Goal: Navigation & Orientation: Find specific page/section

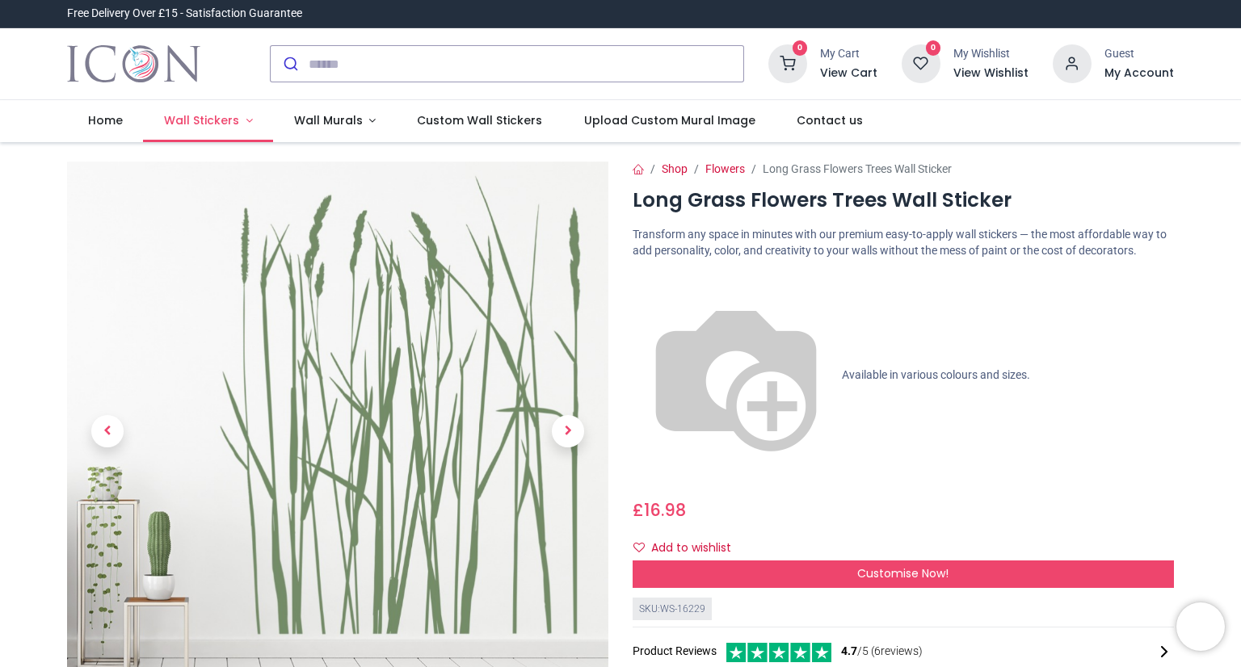
click at [211, 117] on span "Wall Stickers" at bounding box center [201, 120] width 75 height 16
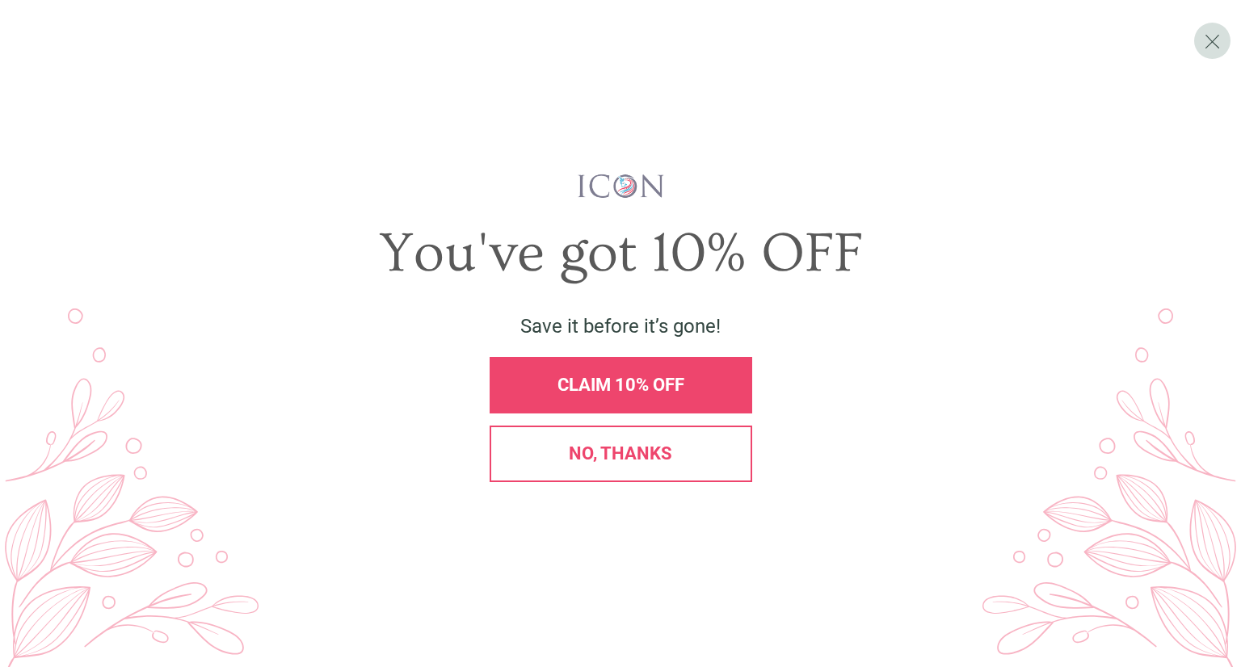
drag, startPoint x: 654, startPoint y: 396, endPoint x: 661, endPoint y: 391, distance: 8.7
click at [658, 392] on div "CLAIM 10% OFF" at bounding box center [621, 385] width 263 height 57
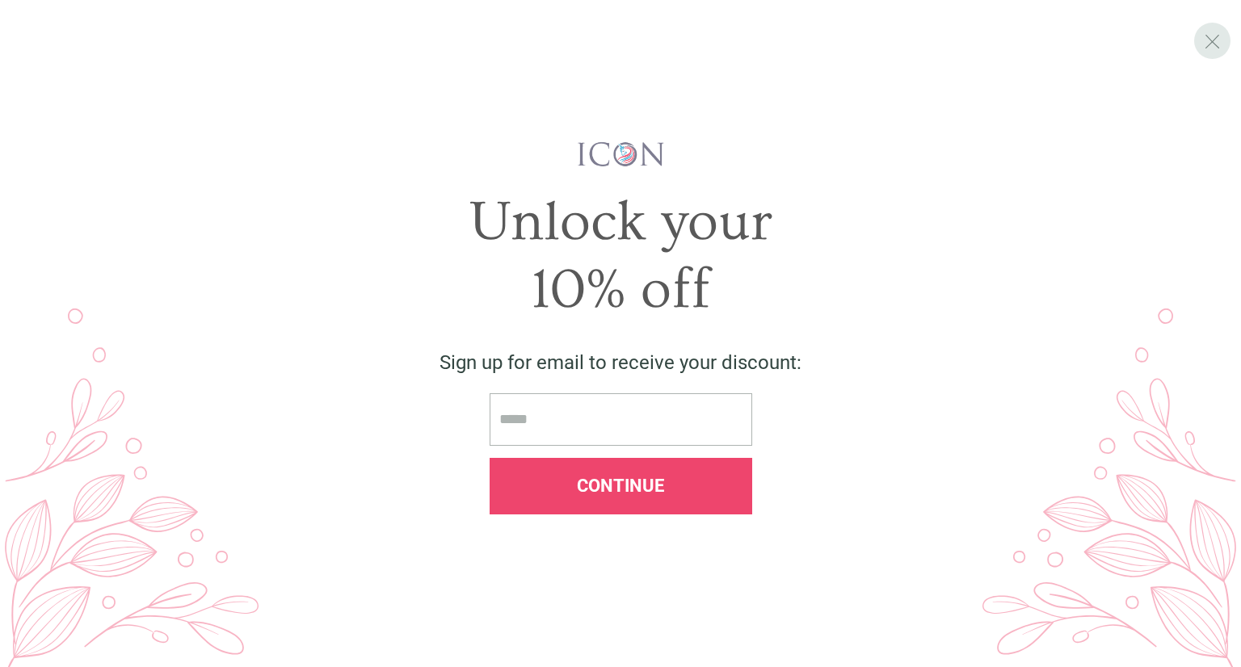
click at [1214, 44] on span "X" at bounding box center [1212, 41] width 17 height 24
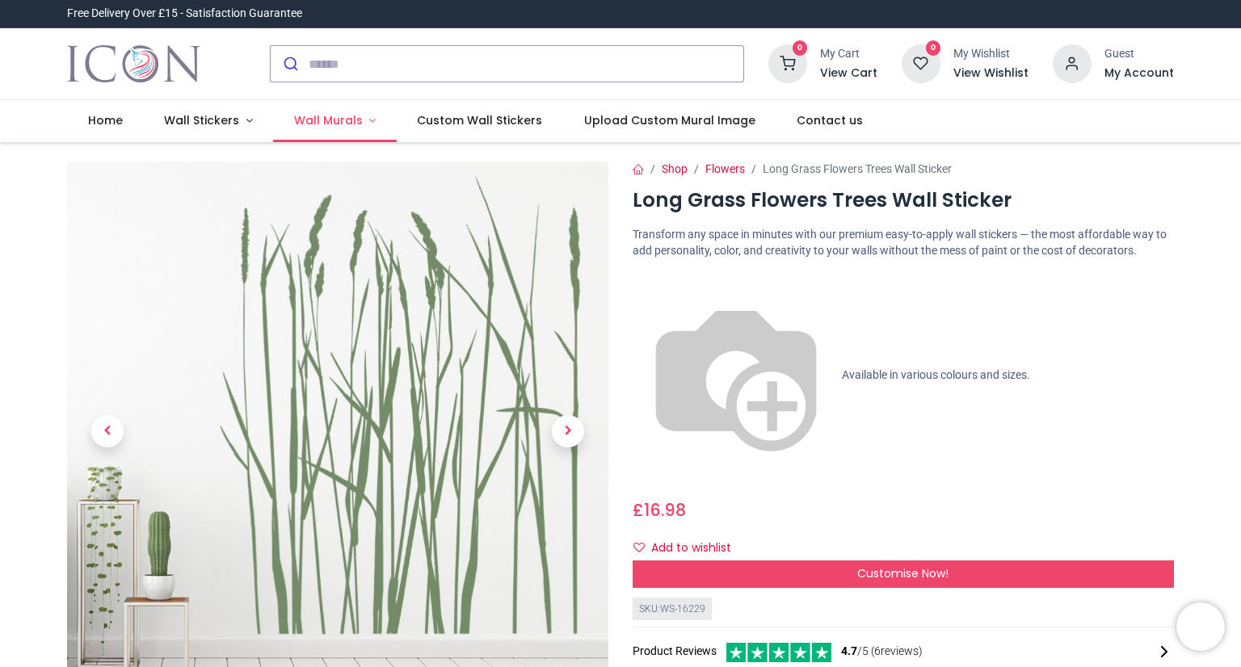
click at [335, 120] on span "Wall Murals" at bounding box center [328, 120] width 69 height 16
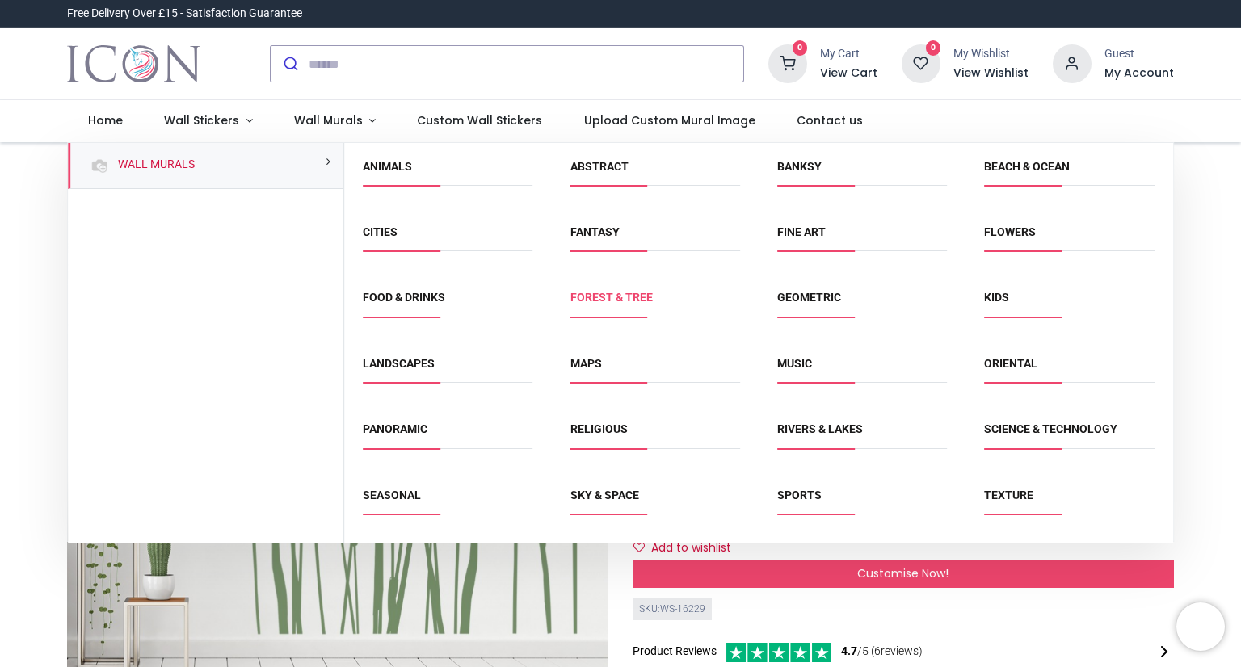
click at [604, 297] on link "Forest & Tree" at bounding box center [611, 297] width 82 height 13
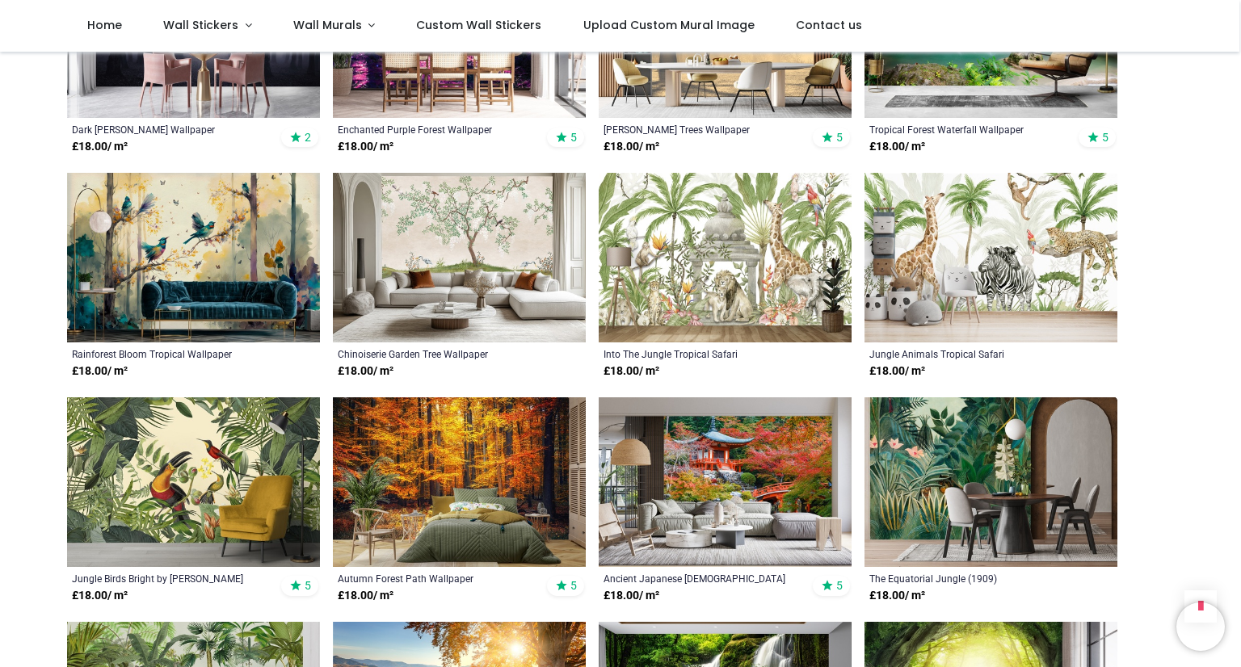
scroll to position [1293, 0]
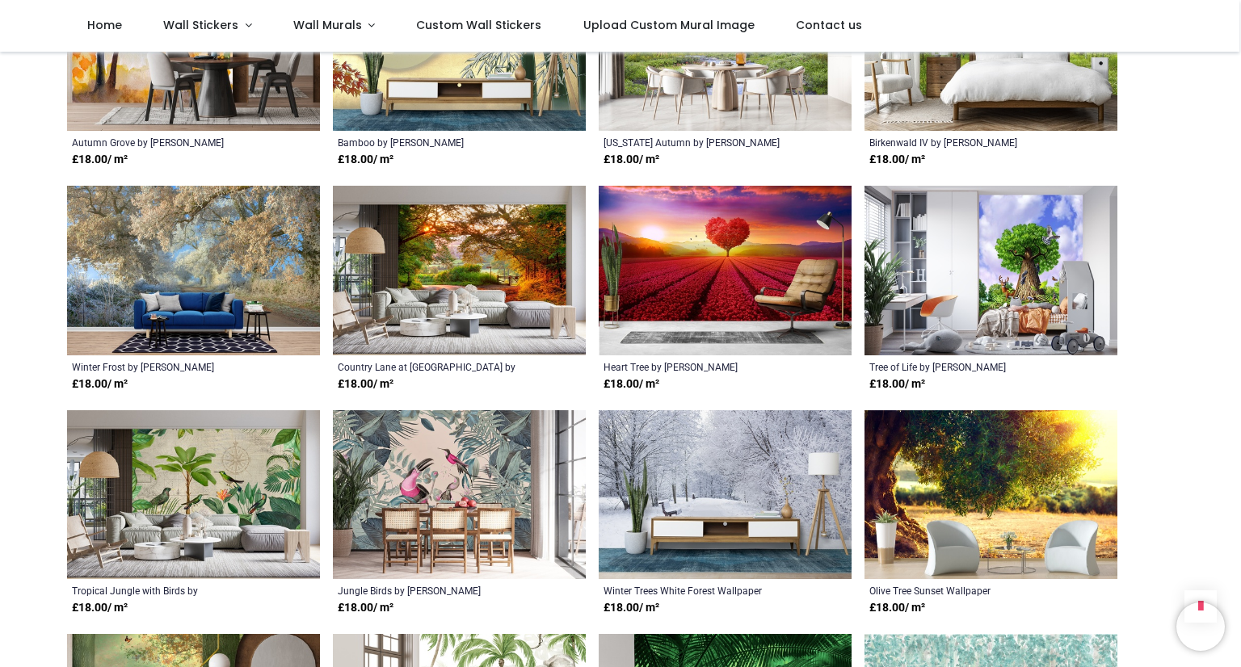
scroll to position [2908, 0]
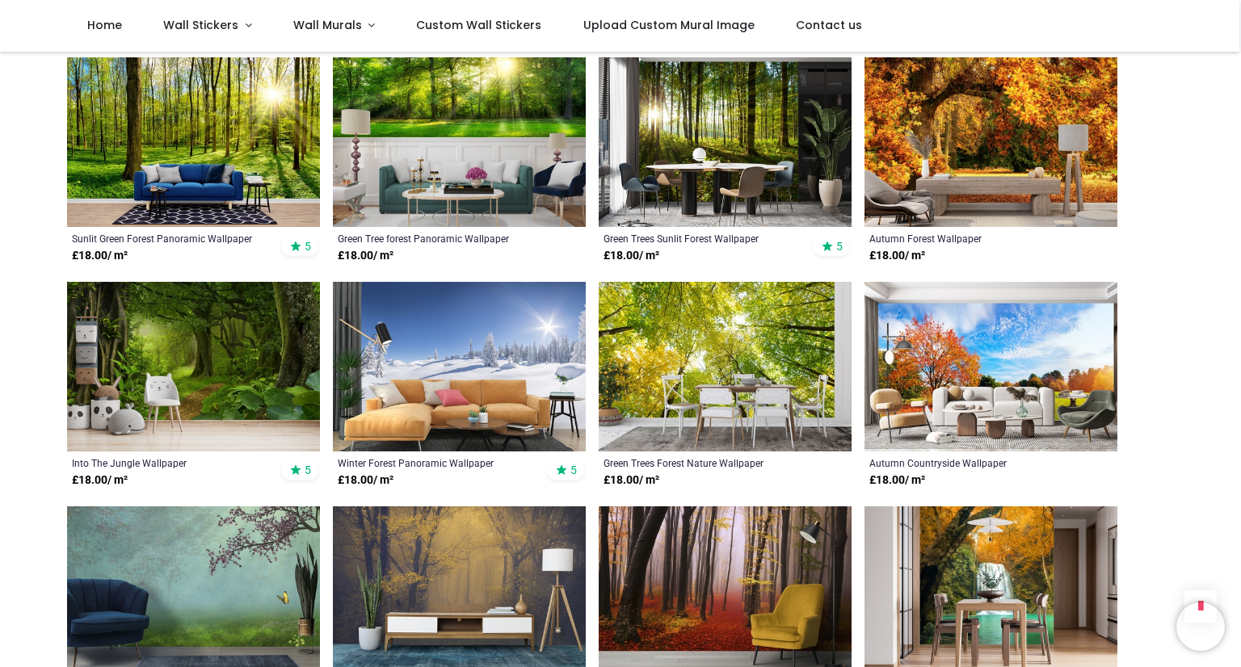
scroll to position [4120, 0]
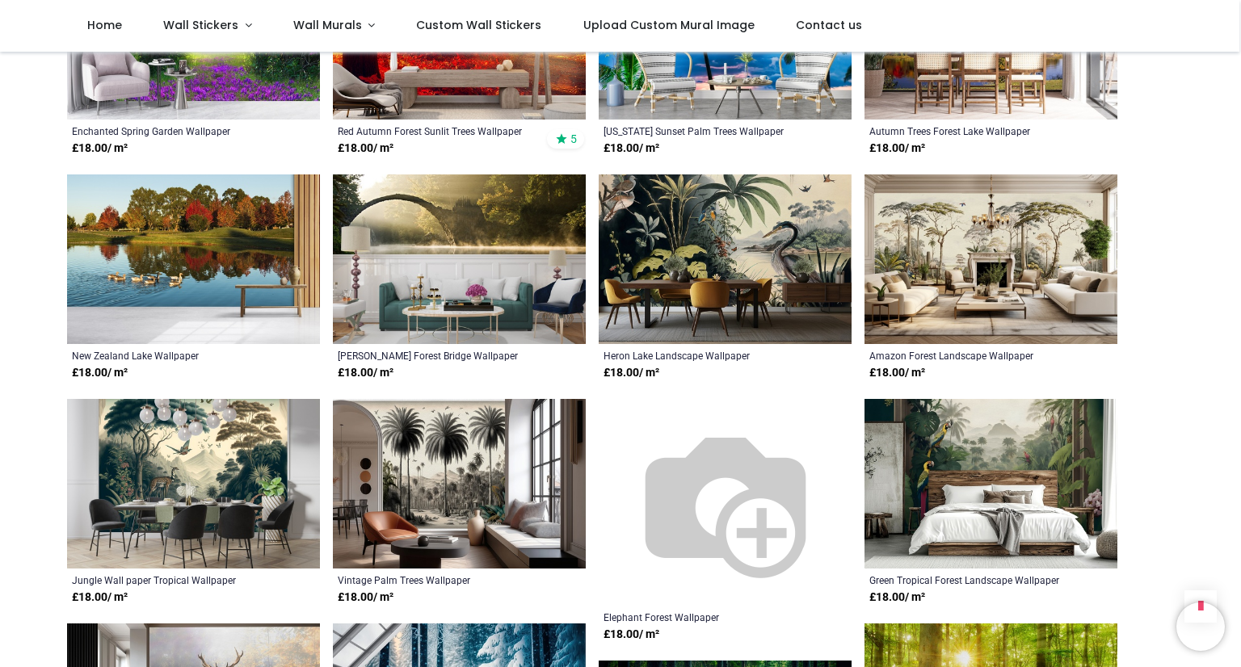
scroll to position [6059, 0]
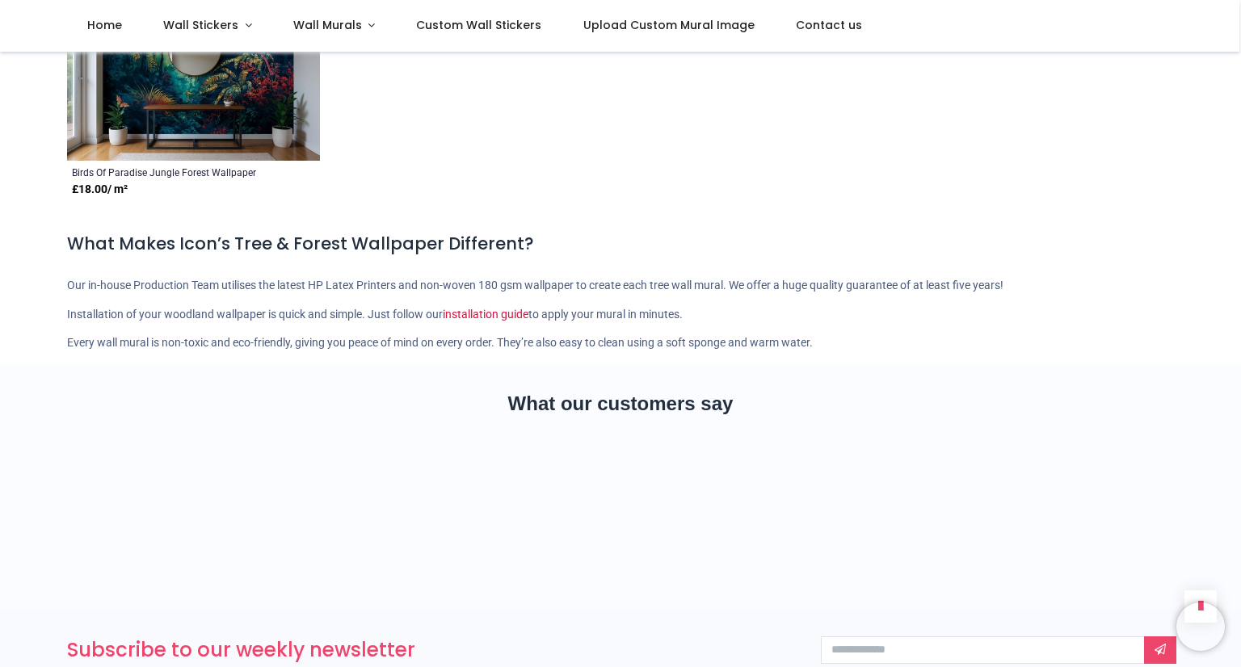
scroll to position [6786, 0]
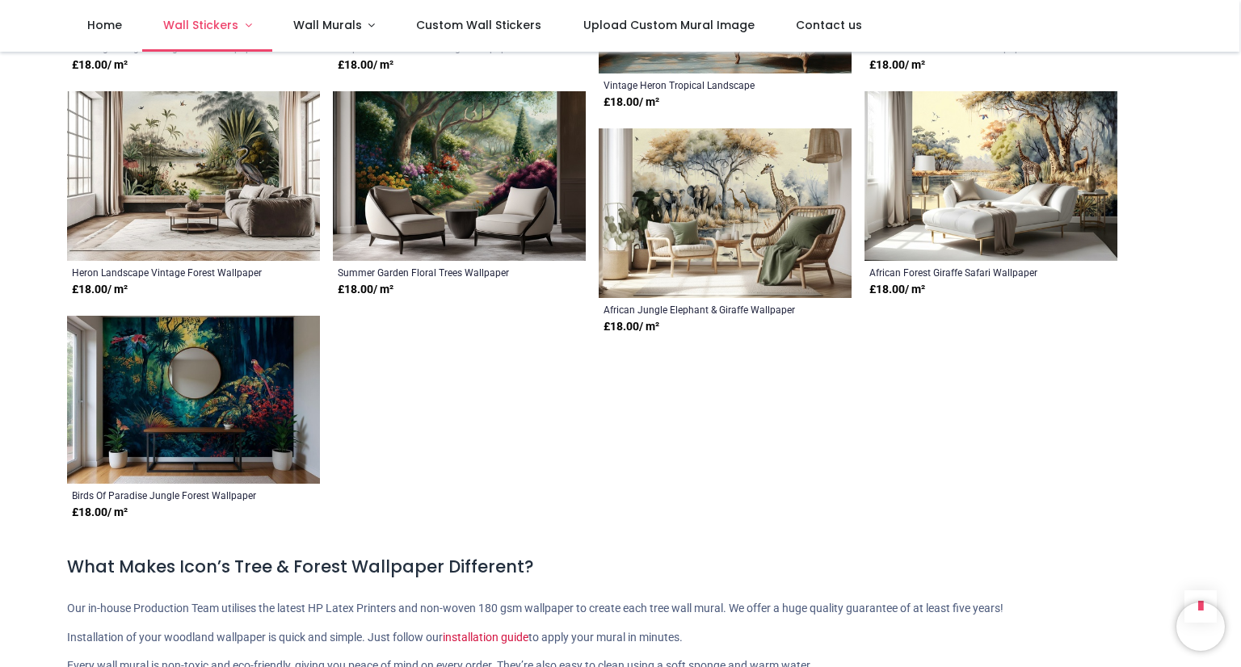
click at [217, 26] on span "Wall Stickers" at bounding box center [200, 25] width 75 height 16
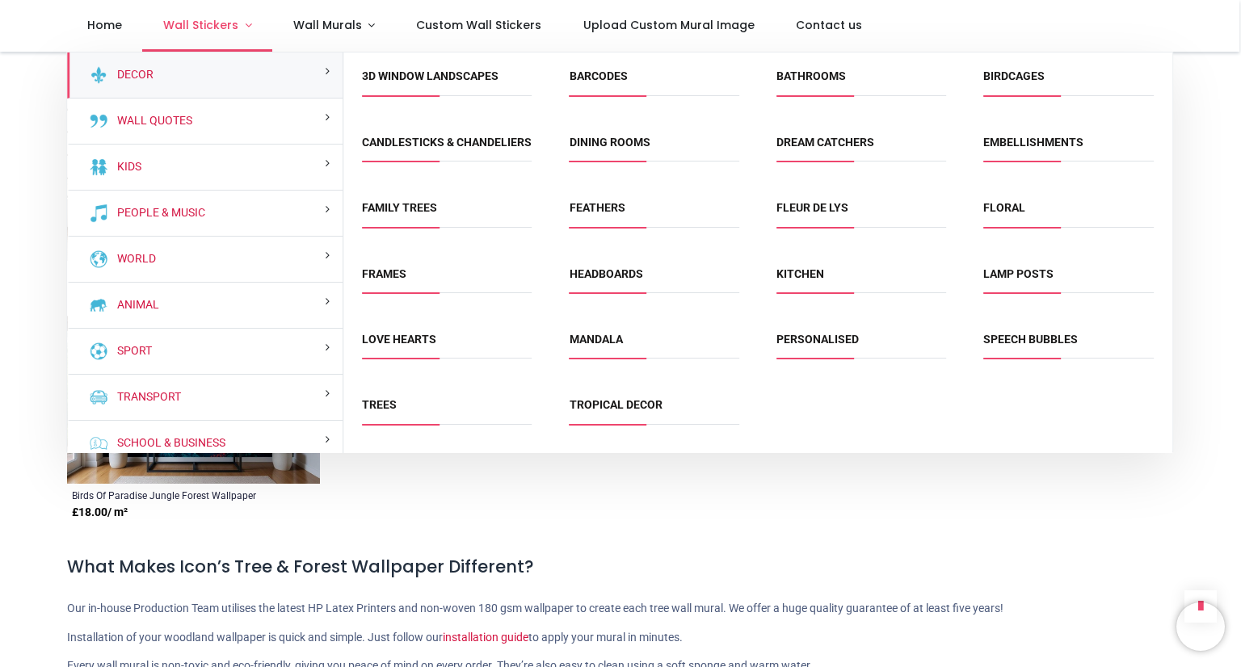
click at [217, 26] on span "Wall Stickers" at bounding box center [200, 25] width 75 height 16
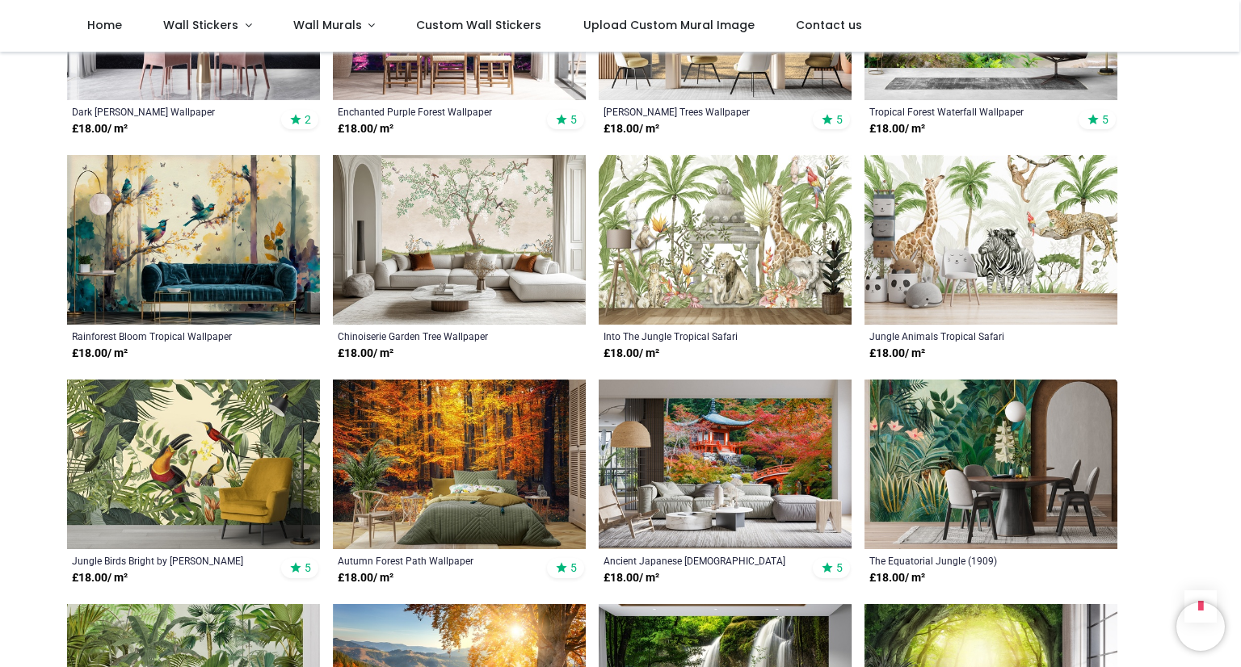
scroll to position [259, 0]
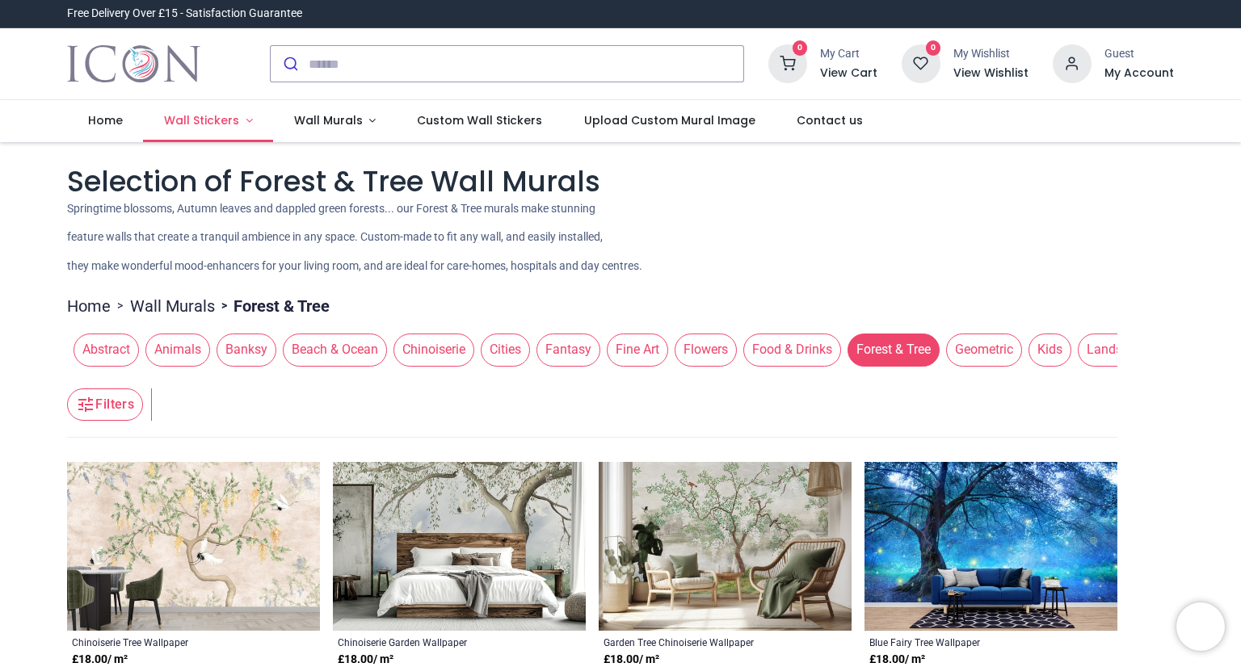
click at [205, 116] on span "Wall Stickers" at bounding box center [201, 120] width 75 height 16
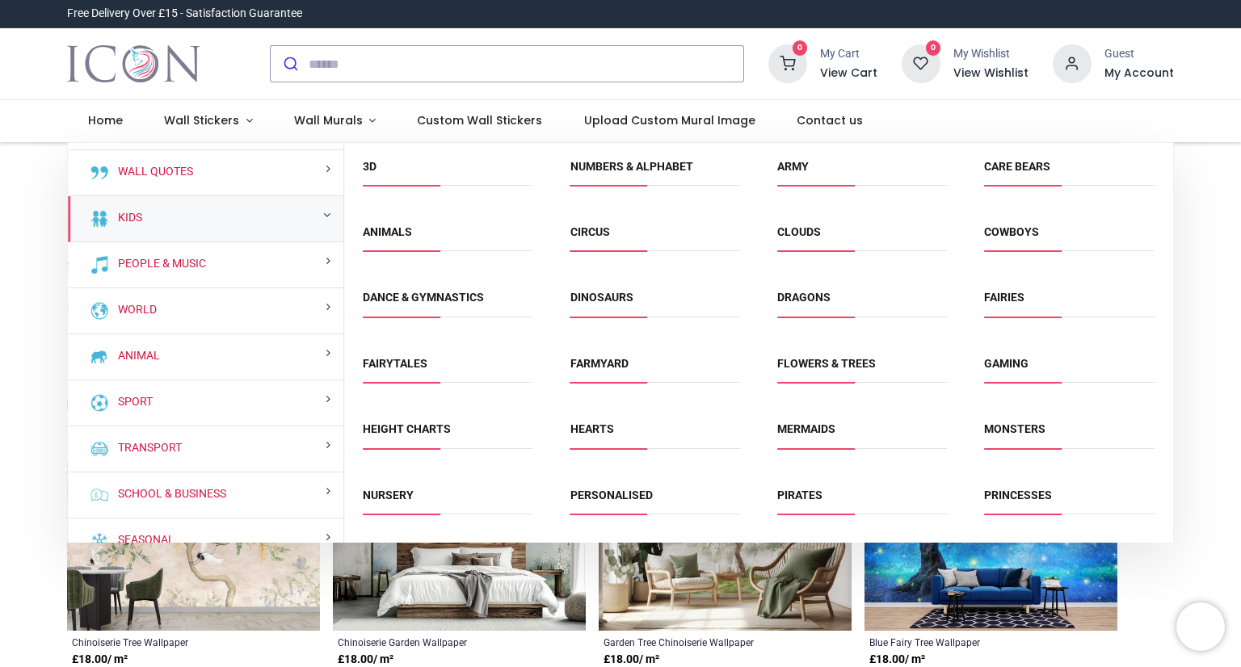
scroll to position [58, 0]
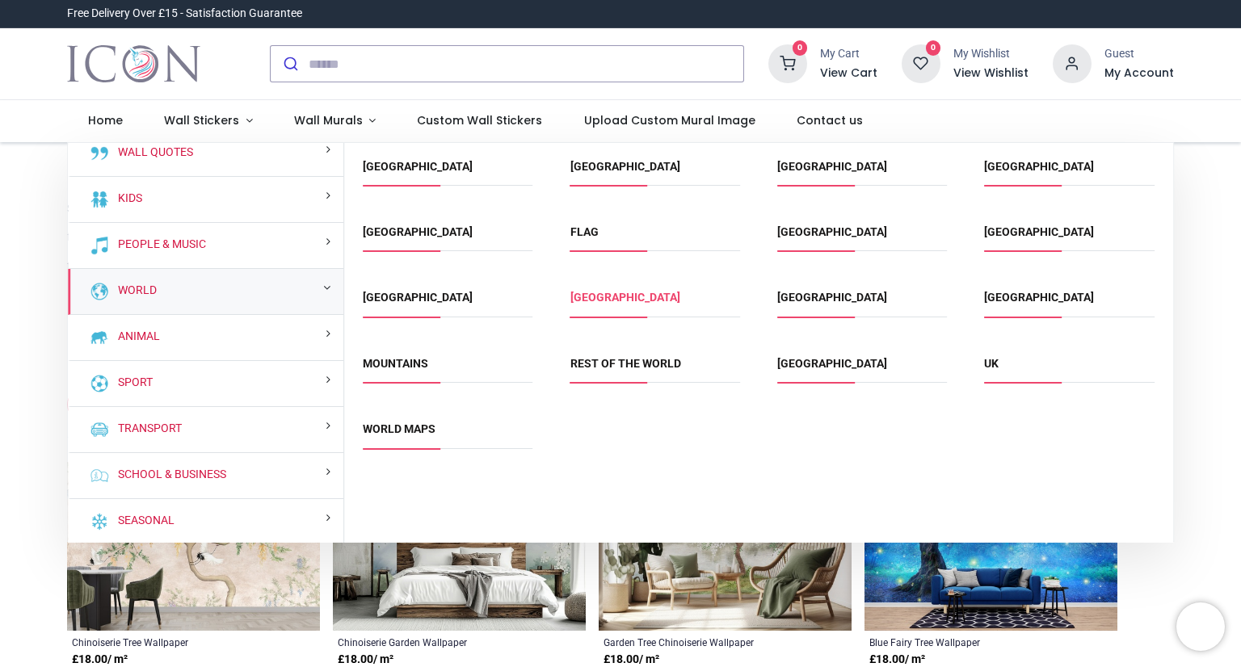
click at [595, 299] on link "[GEOGRAPHIC_DATA]" at bounding box center [625, 297] width 110 height 13
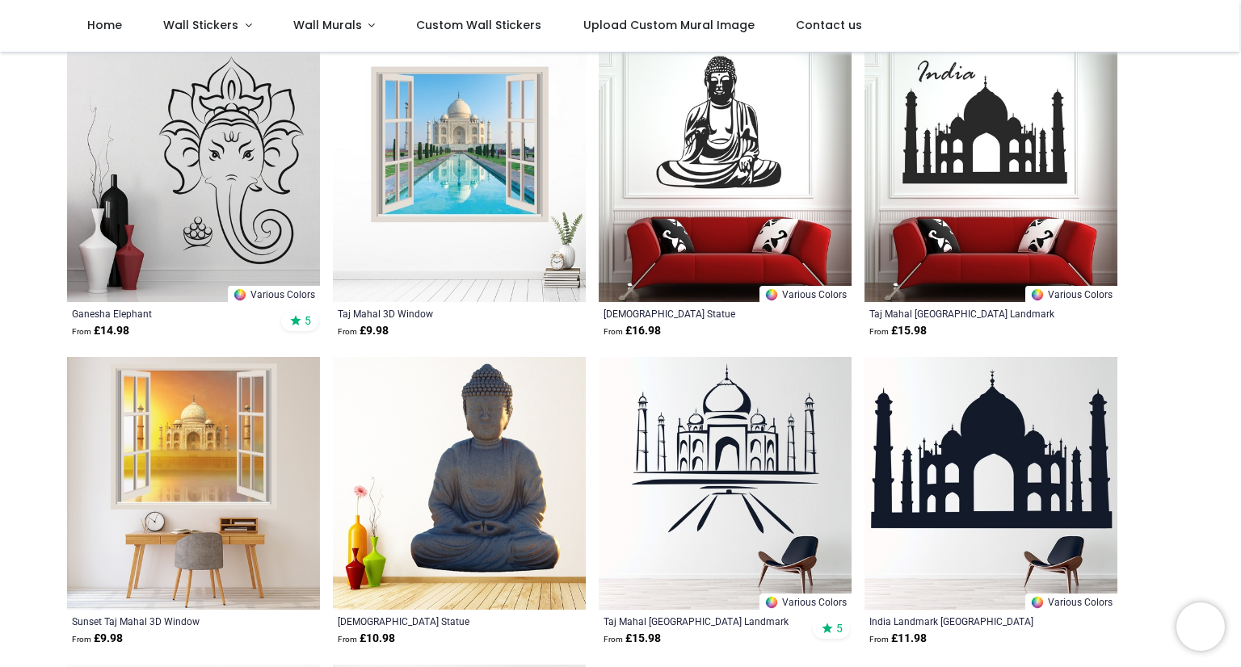
scroll to position [808, 0]
